Goal: Task Accomplishment & Management: Use online tool/utility

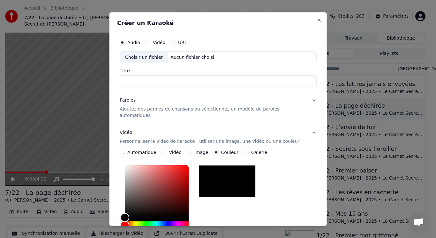
drag, startPoint x: 227, startPoint y: 18, endPoint x: 193, endPoint y: 16, distance: 34.3
click at [193, 16] on div "**********" at bounding box center [218, 119] width 218 height 214
click at [317, 21] on button "Close" at bounding box center [319, 19] width 5 height 5
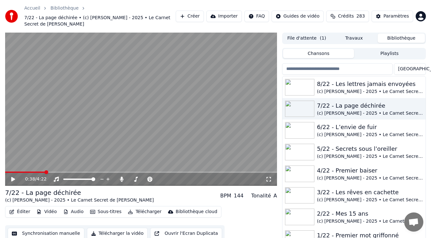
click at [199, 14] on button "Créer" at bounding box center [190, 17] width 28 height 12
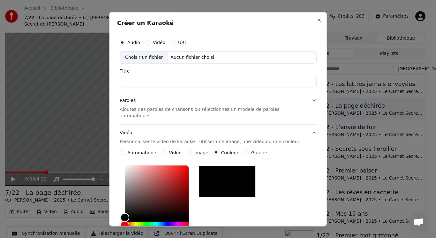
click at [157, 56] on div "Choisir un fichier" at bounding box center [144, 57] width 48 height 12
click at [135, 81] on input "**********" at bounding box center [218, 81] width 197 height 12
type input "**********"
click at [142, 108] on p "Ajoutez des paroles de chansons ou sélectionnez un modèle de paroles automatiqu…" at bounding box center [213, 112] width 187 height 13
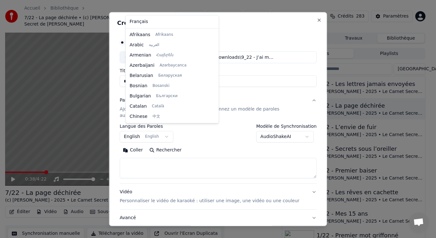
click at [149, 130] on body "Accueil Bibliothèque 7/22 - La page déchirée • (c) [PERSON_NAME] - 2025 • Le Ca…" at bounding box center [215, 119] width 431 height 238
select select "**"
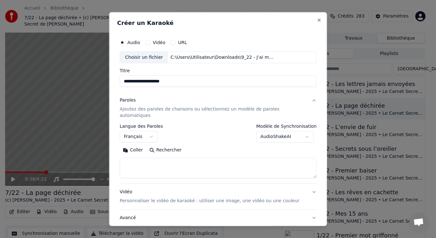
click at [140, 145] on button "Coller" at bounding box center [133, 150] width 27 height 10
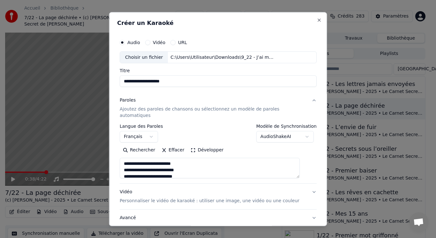
click at [195, 145] on button "Développer" at bounding box center [207, 150] width 39 height 10
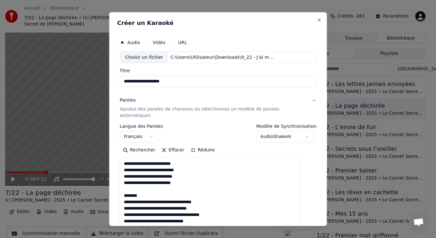
drag, startPoint x: 134, startPoint y: 181, endPoint x: 153, endPoint y: 191, distance: 21.4
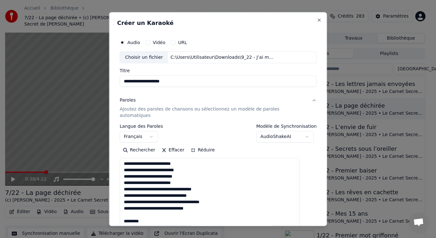
drag, startPoint x: 129, startPoint y: 209, endPoint x: 152, endPoint y: 215, distance: 23.6
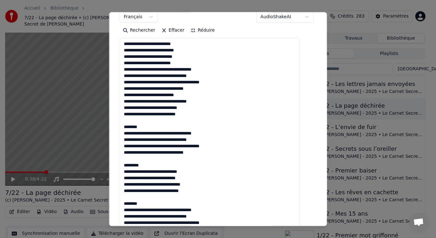
scroll to position [139, 0]
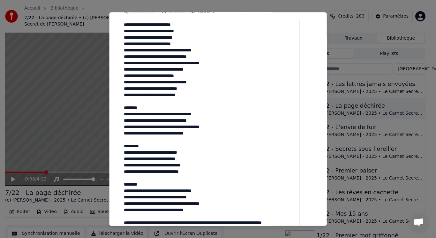
click at [125, 100] on div "**********" at bounding box center [218, 142] width 202 height 497
drag, startPoint x: 130, startPoint y: 95, endPoint x: 151, endPoint y: 102, distance: 22.0
click at [151, 102] on textarea at bounding box center [210, 174] width 180 height 311
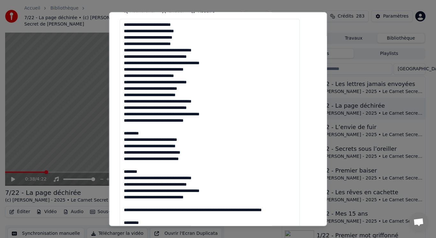
drag, startPoint x: 132, startPoint y: 122, endPoint x: 152, endPoint y: 127, distance: 20.6
click at [152, 127] on textarea at bounding box center [210, 174] width 180 height 311
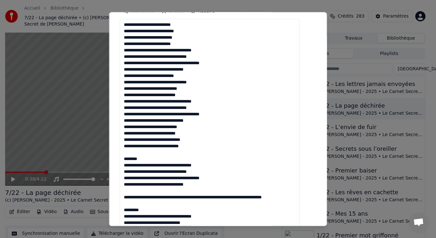
drag, startPoint x: 133, startPoint y: 144, endPoint x: 155, endPoint y: 151, distance: 23.0
click at [155, 151] on textarea at bounding box center [210, 174] width 180 height 311
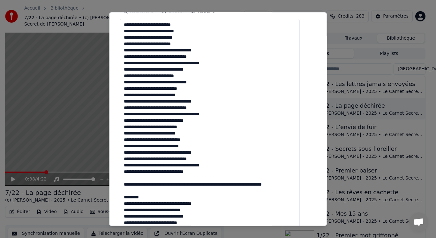
drag, startPoint x: 130, startPoint y: 172, endPoint x: 154, endPoint y: 192, distance: 31.7
click at [154, 192] on textarea at bounding box center [210, 174] width 180 height 311
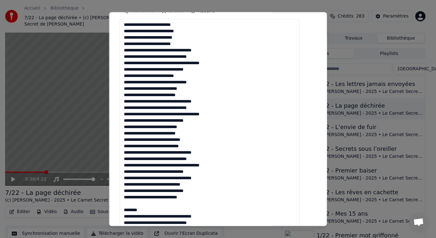
drag, startPoint x: 129, startPoint y: 197, endPoint x: 151, endPoint y: 205, distance: 23.1
click at [151, 205] on textarea at bounding box center [210, 174] width 180 height 311
type textarea "**********"
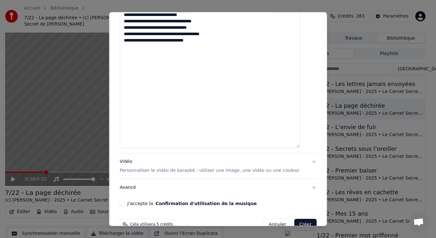
scroll to position [330, 0]
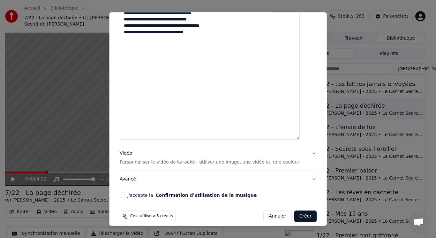
click at [136, 159] on p "Personnaliser le vidéo de karaoké : utiliser une image, une vidéo ou une couleur" at bounding box center [210, 162] width 180 height 6
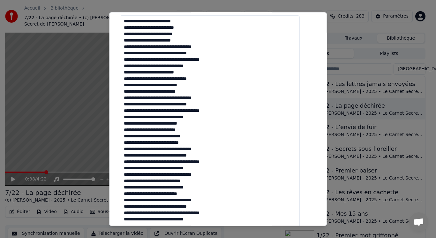
scroll to position [109, 0]
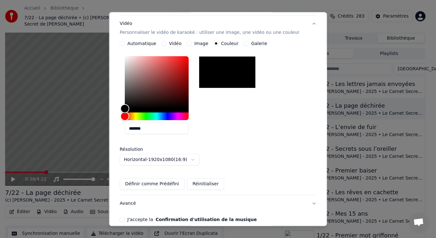
click at [192, 41] on button "Image" at bounding box center [189, 43] width 5 height 5
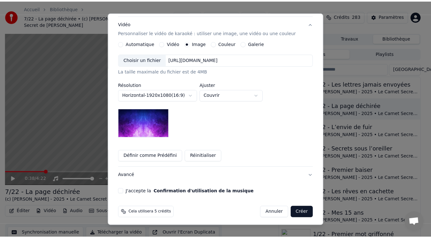
scroll to position [105, 0]
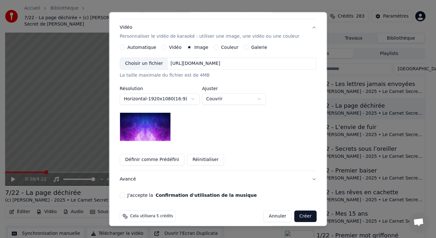
click at [162, 60] on div "Choisir un fichier" at bounding box center [144, 64] width 48 height 12
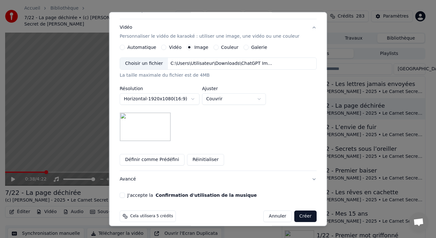
click at [250, 91] on body "Accueil Bibliothèque 7/22 - La page déchirée • (c) [PERSON_NAME] - 2025 • Le Ca…" at bounding box center [215, 119] width 431 height 238
select select "****"
click at [125, 193] on button "J'accepte la Confirmation d'utilisation de la musique" at bounding box center [122, 195] width 5 height 5
click at [298, 211] on button "Créer" at bounding box center [305, 217] width 22 height 12
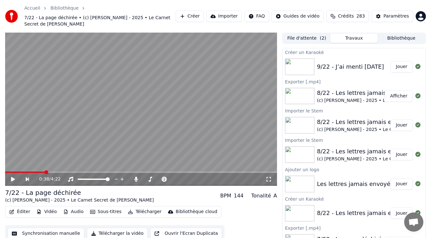
click at [322, 62] on div "9/22 - J’ai menti [DATE]" at bounding box center [350, 66] width 67 height 9
click at [396, 61] on button "Jouer" at bounding box center [401, 67] width 22 height 12
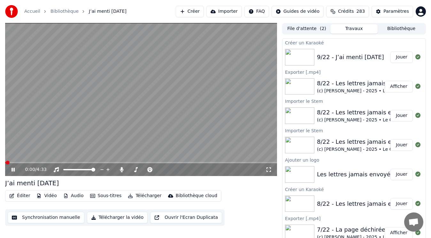
click at [55, 132] on video at bounding box center [141, 99] width 272 height 153
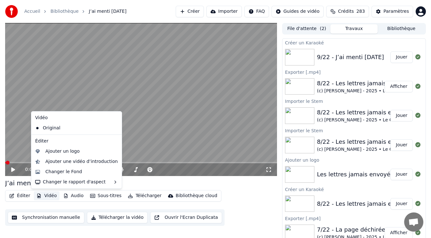
click at [52, 195] on button "Vidéo" at bounding box center [46, 195] width 25 height 9
click at [68, 151] on div "Ajouter un logo" at bounding box center [62, 151] width 34 height 6
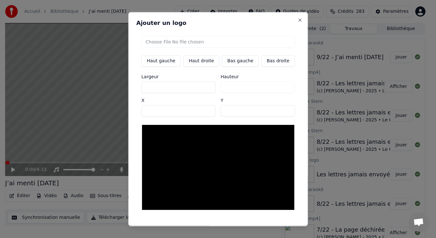
click at [173, 39] on input "file" at bounding box center [219, 42] width 154 height 12
type input "**********"
type input "***"
click at [240, 63] on button "Bas gauche" at bounding box center [240, 61] width 37 height 12
type input "***"
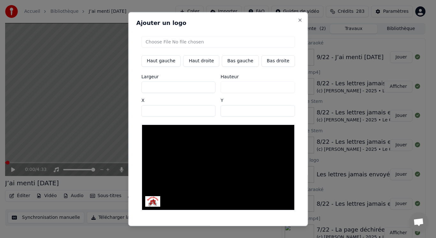
click at [274, 226] on button "Sauvegarder" at bounding box center [280, 232] width 39 height 12
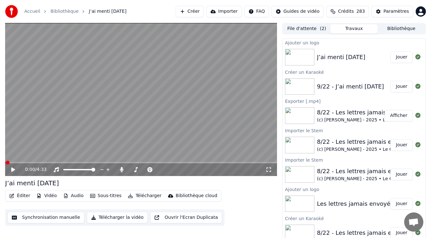
click at [393, 55] on button "Jouer" at bounding box center [401, 57] width 22 height 12
click at [104, 75] on video at bounding box center [141, 99] width 272 height 153
click at [24, 195] on button "Éditer" at bounding box center [20, 195] width 26 height 9
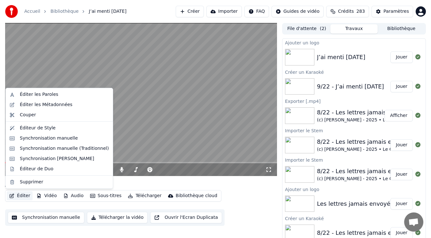
click at [395, 27] on button "Bibliothèque" at bounding box center [401, 28] width 47 height 9
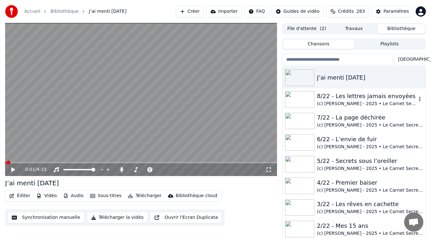
click at [374, 99] on div "8/22 - Les lettres jamais envoyées" at bounding box center [367, 96] width 100 height 9
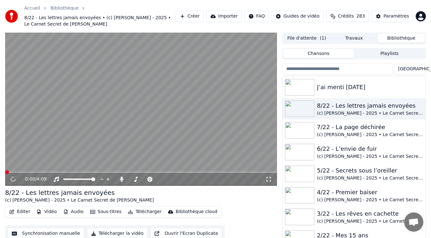
click at [22, 212] on button "Éditer" at bounding box center [20, 211] width 26 height 9
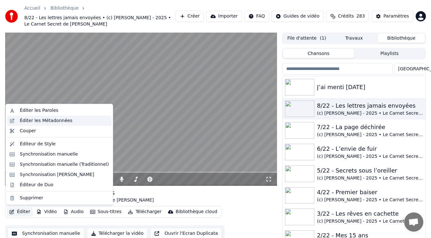
click at [37, 120] on div "Éditer les Métadonnées" at bounding box center [46, 121] width 53 height 6
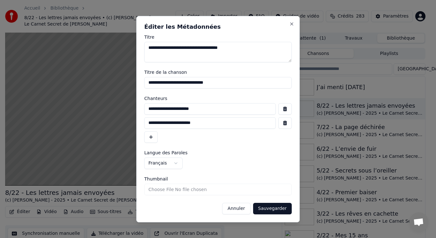
drag, startPoint x: 234, startPoint y: 111, endPoint x: 143, endPoint y: 113, distance: 90.8
click at [143, 113] on div "**********" at bounding box center [218, 119] width 164 height 206
click at [238, 206] on button "Annuler" at bounding box center [236, 209] width 28 height 12
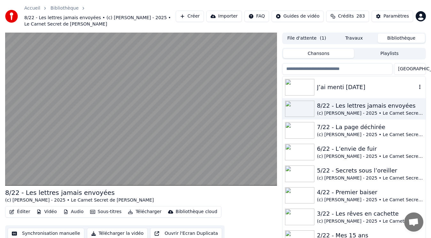
click at [339, 83] on div "J’ai menti [DATE]" at bounding box center [367, 87] width 100 height 9
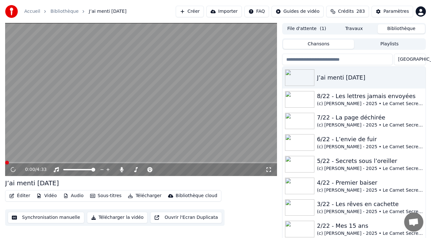
click at [26, 196] on button "Éditer" at bounding box center [20, 195] width 26 height 9
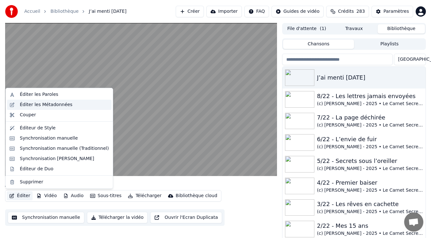
click at [53, 104] on div "Éditer les Métadonnées" at bounding box center [46, 105] width 53 height 6
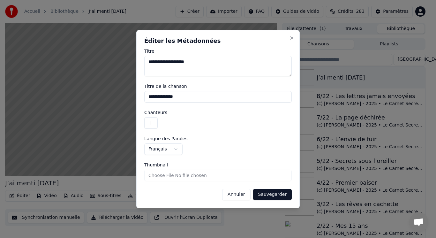
click at [151, 125] on button "button" at bounding box center [150, 123] width 13 height 12
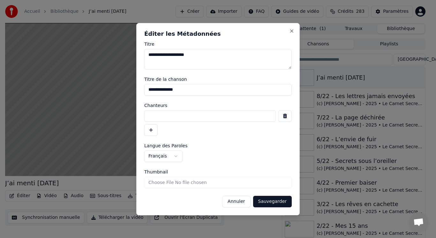
paste input "**********"
type input "**********"
click at [275, 200] on button "Sauvegarder" at bounding box center [272, 202] width 39 height 12
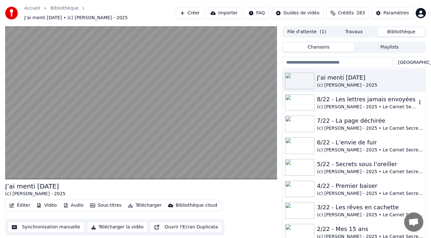
click at [349, 104] on div "(c) [PERSON_NAME] - 2025 • Le Carnet Secret de [PERSON_NAME]" at bounding box center [367, 107] width 100 height 6
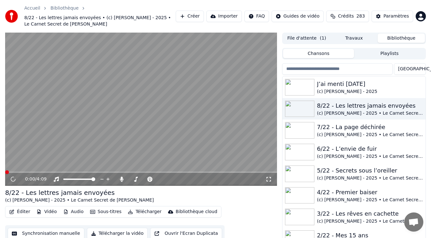
click at [21, 213] on button "Éditer" at bounding box center [20, 211] width 26 height 9
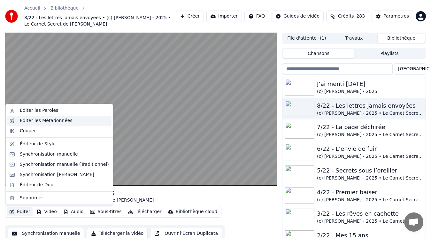
click at [42, 123] on div "Éditer les Métadonnées" at bounding box center [46, 121] width 53 height 6
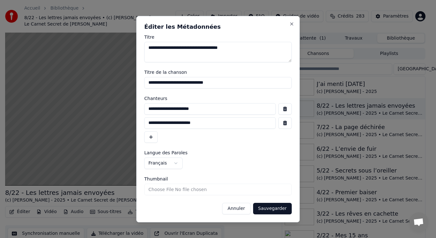
drag, startPoint x: 225, startPoint y: 125, endPoint x: 119, endPoint y: 126, distance: 105.4
click at [119, 126] on body "Accueil Bibliothèque 8/22 - Les lettres jamais envoyées • (c) [PERSON_NAME] - 2…" at bounding box center [215, 119] width 431 height 238
click at [244, 210] on button "Annuler" at bounding box center [236, 209] width 28 height 12
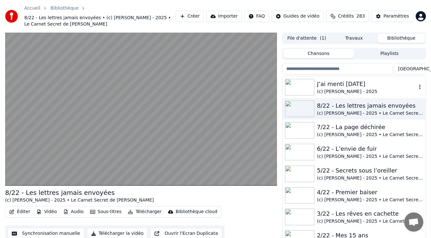
click at [370, 86] on div "J’ai menti [DATE]" at bounding box center [367, 84] width 100 height 9
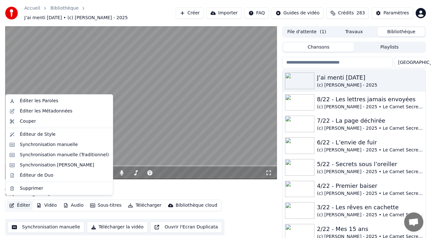
click at [20, 202] on button "Éditer" at bounding box center [20, 205] width 26 height 9
click at [48, 112] on div "Éditer les Métadonnées" at bounding box center [46, 111] width 53 height 6
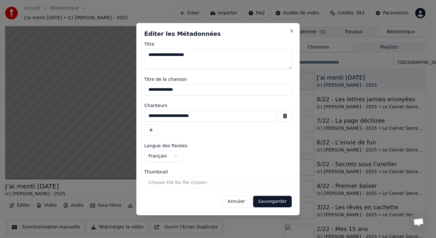
click at [153, 130] on button "button" at bounding box center [150, 130] width 13 height 12
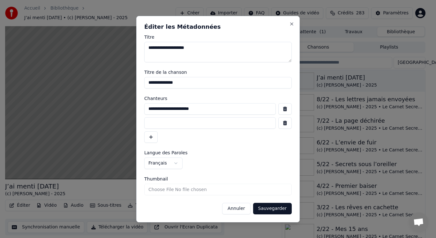
paste input "**********"
type input "**********"
click at [267, 209] on button "Sauvegarder" at bounding box center [272, 209] width 39 height 12
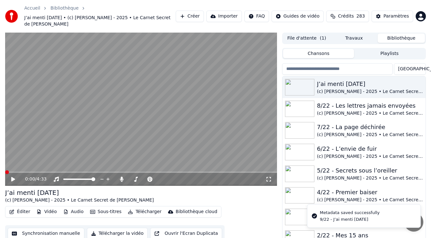
click at [19, 207] on button "Éditer" at bounding box center [20, 211] width 26 height 9
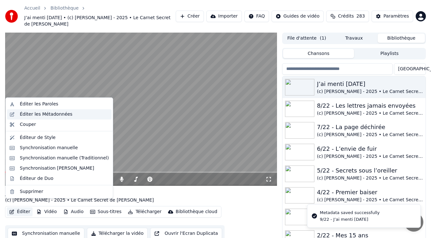
click at [46, 115] on div "Éditer les Métadonnées" at bounding box center [46, 114] width 53 height 6
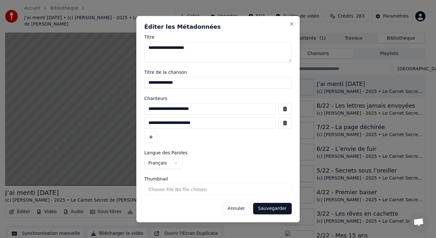
click at [148, 83] on input "**********" at bounding box center [218, 83] width 148 height 12
type input "**********"
click at [280, 209] on button "Sauvegarder" at bounding box center [272, 209] width 39 height 12
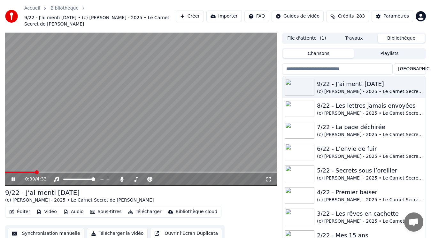
click at [69, 144] on video at bounding box center [141, 109] width 272 height 153
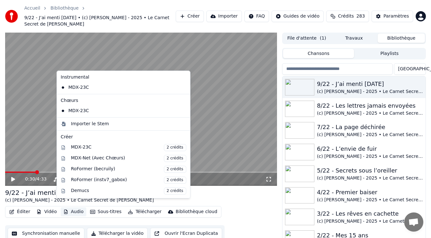
click at [71, 207] on button "Audio" at bounding box center [74, 211] width 26 height 9
click at [110, 126] on div "Importer le Stem" at bounding box center [128, 124] width 115 height 6
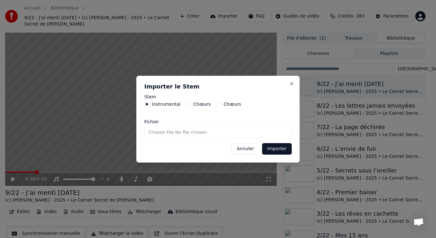
click at [178, 135] on input "Fichier" at bounding box center [218, 133] width 148 height 12
type input "**********"
click at [279, 150] on button "Importer" at bounding box center [277, 149] width 30 height 12
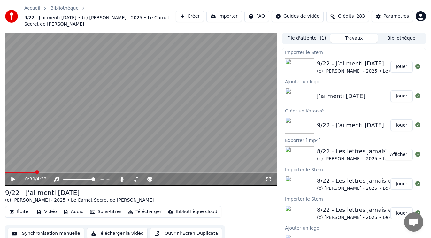
click at [64, 210] on icon "button" at bounding box center [66, 212] width 4 height 4
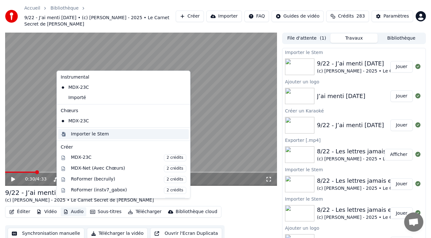
click at [90, 135] on div "Importer le Stem" at bounding box center [90, 134] width 38 height 6
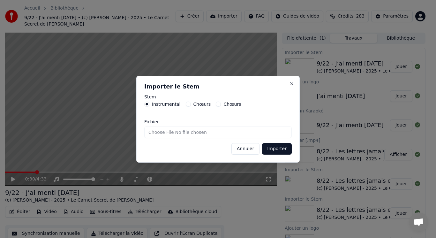
click at [197, 103] on label "Chœurs" at bounding box center [203, 104] width 18 height 4
click at [191, 103] on button "Chœurs" at bounding box center [188, 104] width 5 height 5
click at [279, 149] on button "Importer" at bounding box center [277, 149] width 30 height 12
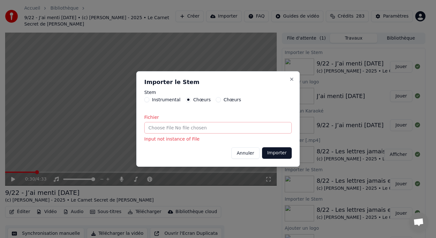
click at [178, 130] on input "Fichier" at bounding box center [218, 128] width 148 height 12
type input "**********"
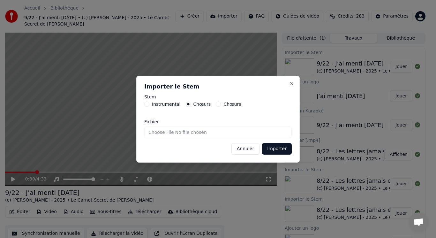
click at [278, 148] on button "Importer" at bounding box center [277, 149] width 30 height 12
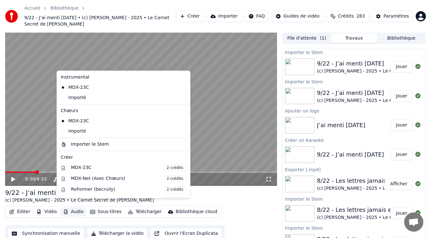
click at [69, 207] on button "Audio" at bounding box center [74, 211] width 26 height 9
click at [80, 132] on div "Importé" at bounding box center [118, 131] width 121 height 10
click at [66, 207] on button "Audio" at bounding box center [74, 211] width 26 height 9
click at [87, 98] on div "Importé" at bounding box center [118, 98] width 121 height 10
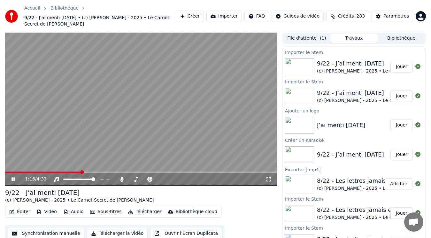
click at [113, 121] on video at bounding box center [141, 109] width 272 height 153
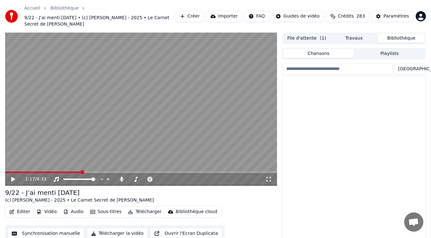
click at [401, 34] on button "Bibliothèque" at bounding box center [401, 38] width 47 height 9
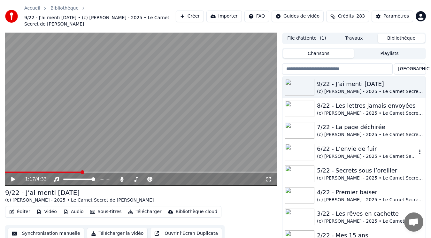
click at [310, 147] on img at bounding box center [299, 152] width 29 height 17
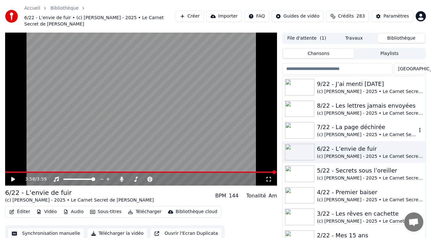
click at [351, 132] on div "(c) [PERSON_NAME] - 2025 • Le Carnet Secret de [PERSON_NAME]" at bounding box center [367, 135] width 100 height 6
